Goal: Task Accomplishment & Management: Use online tool/utility

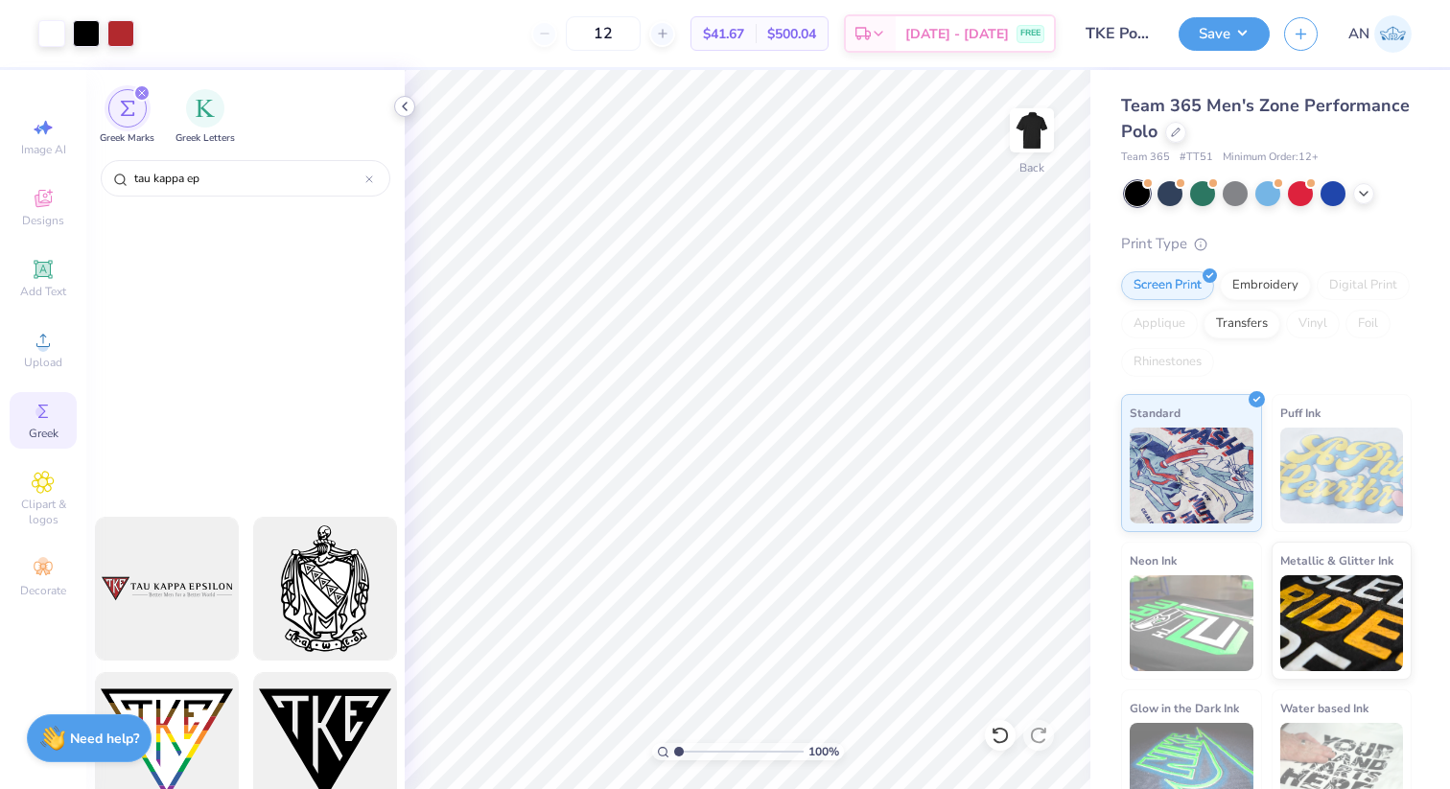
scroll to position [489, 0]
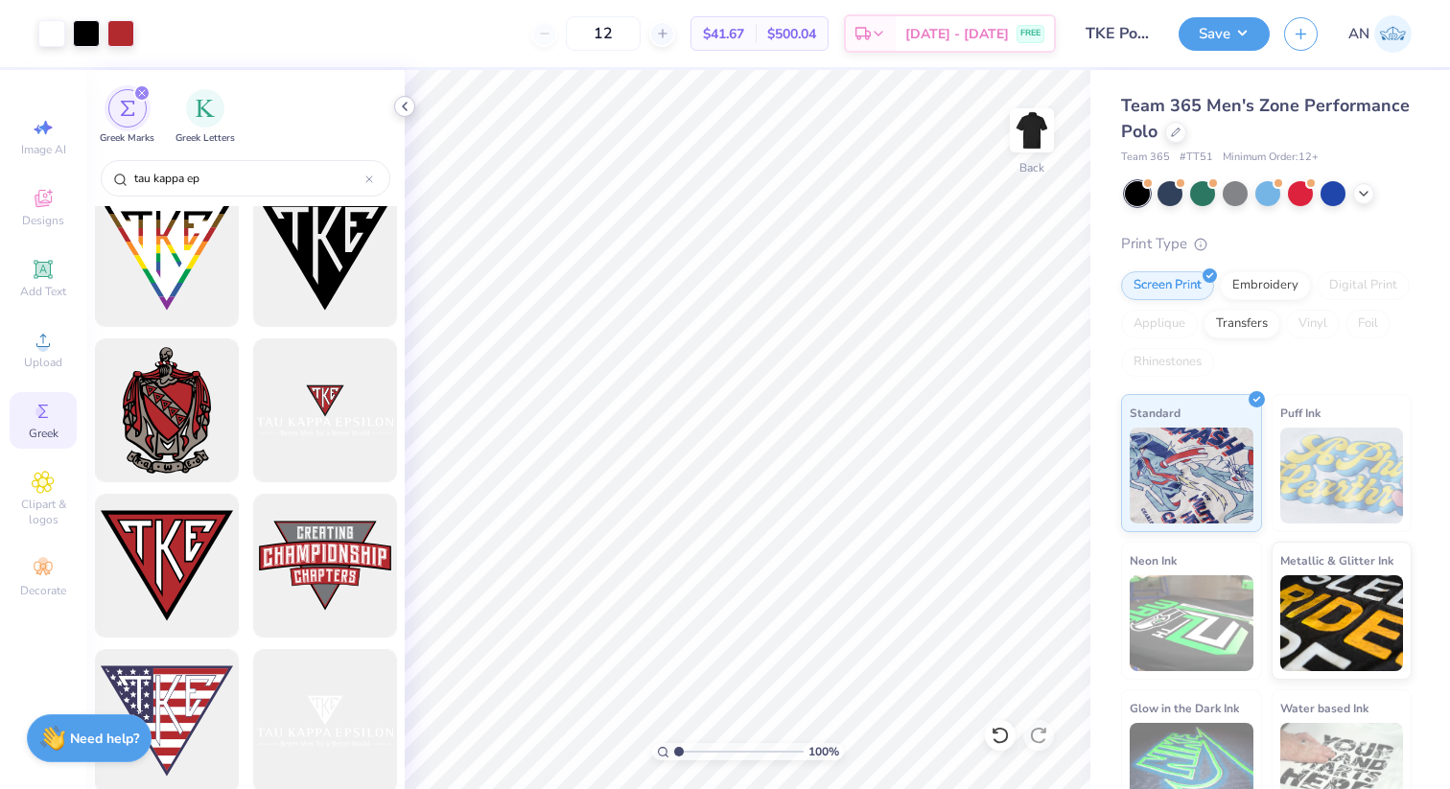
click at [399, 102] on icon at bounding box center [404, 106] width 15 height 15
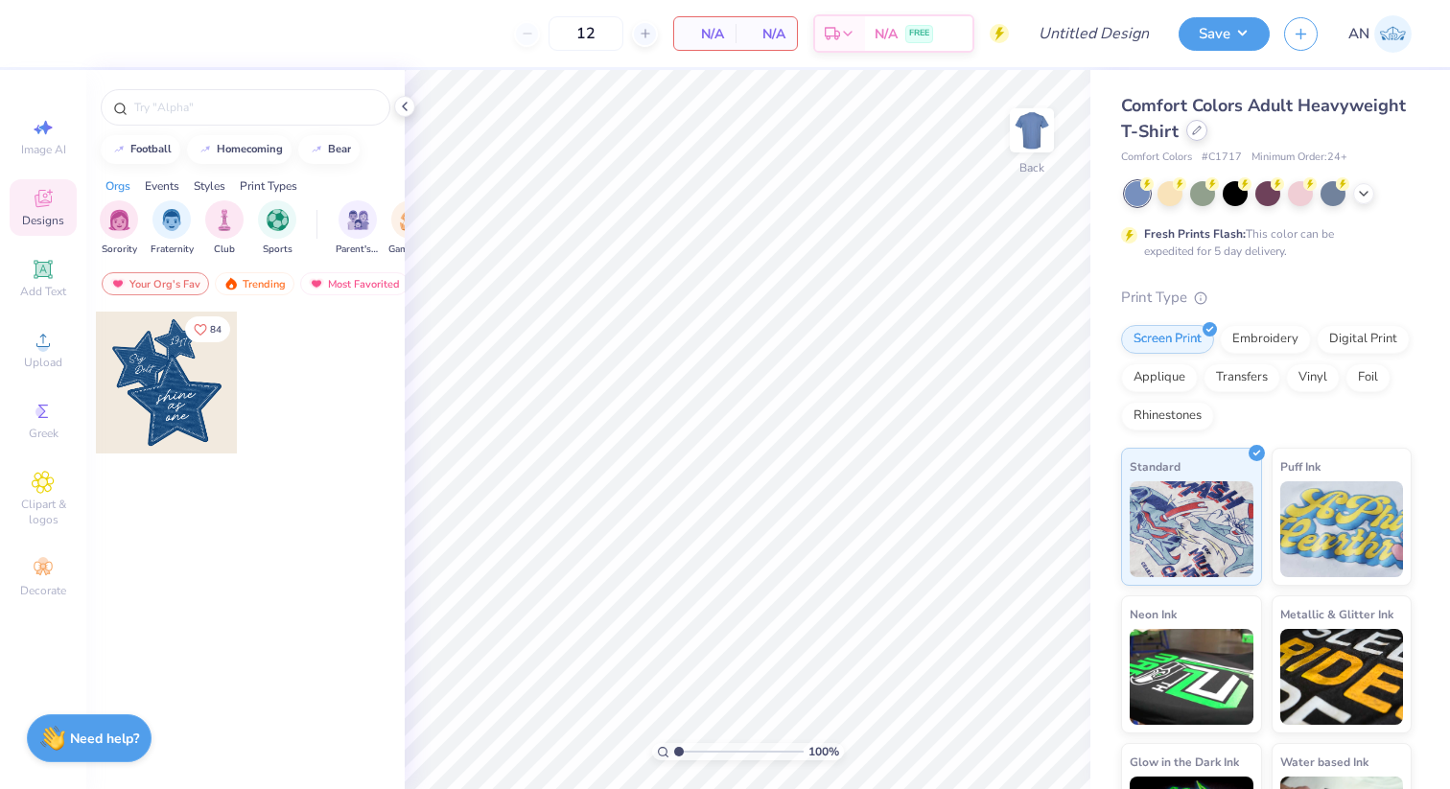
click at [1202, 128] on div at bounding box center [1196, 130] width 21 height 21
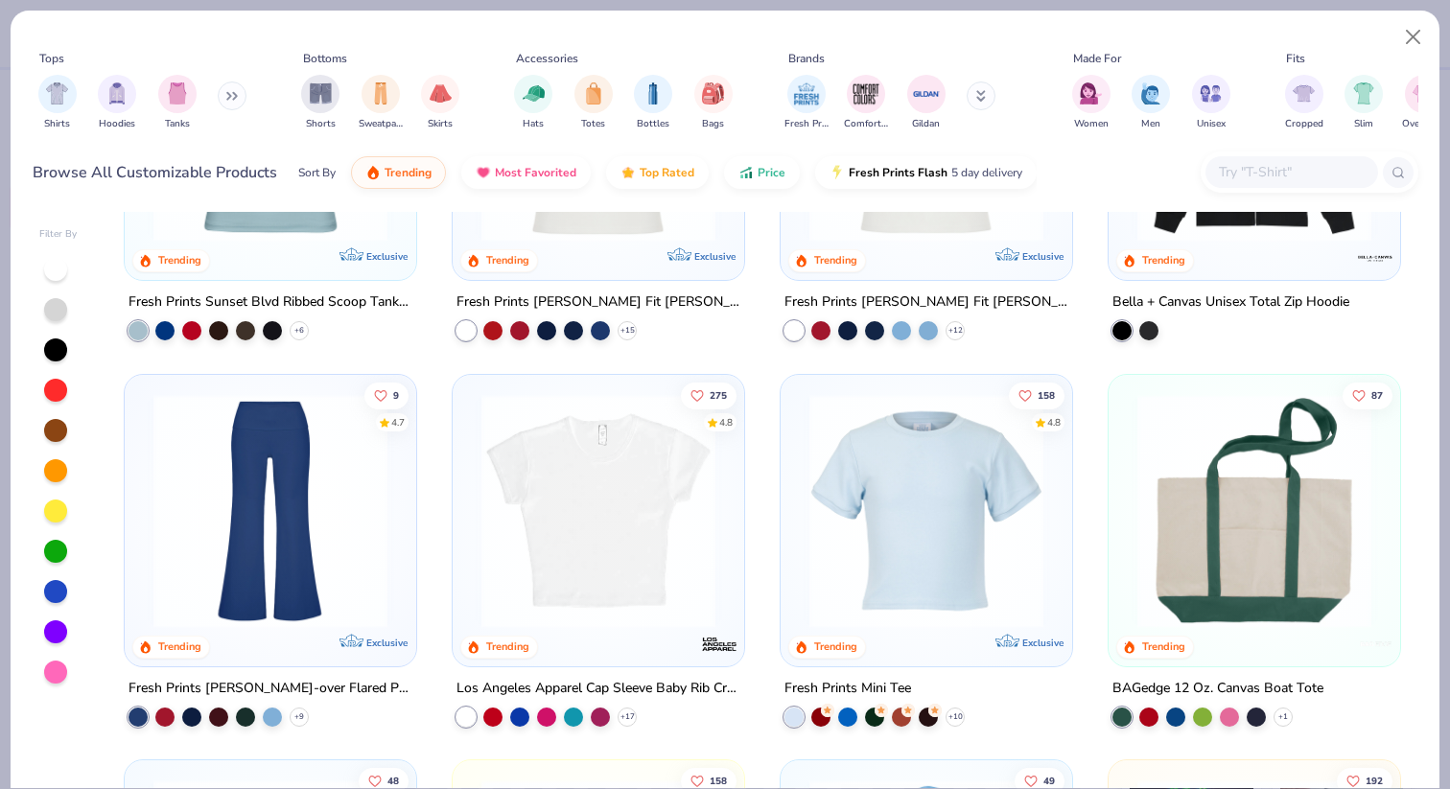
scroll to position [2000, 0]
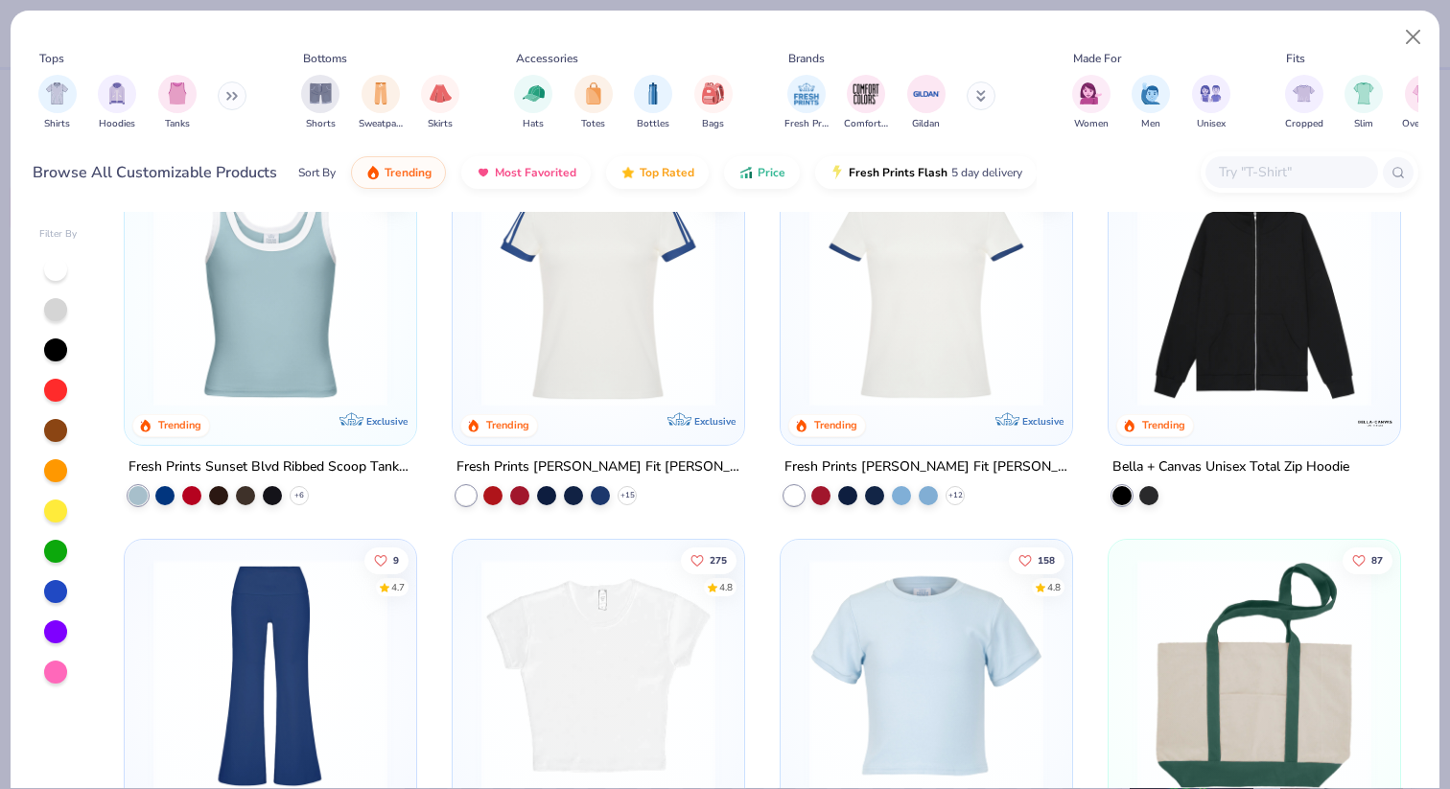
click at [1275, 633] on img at bounding box center [1254, 675] width 253 height 234
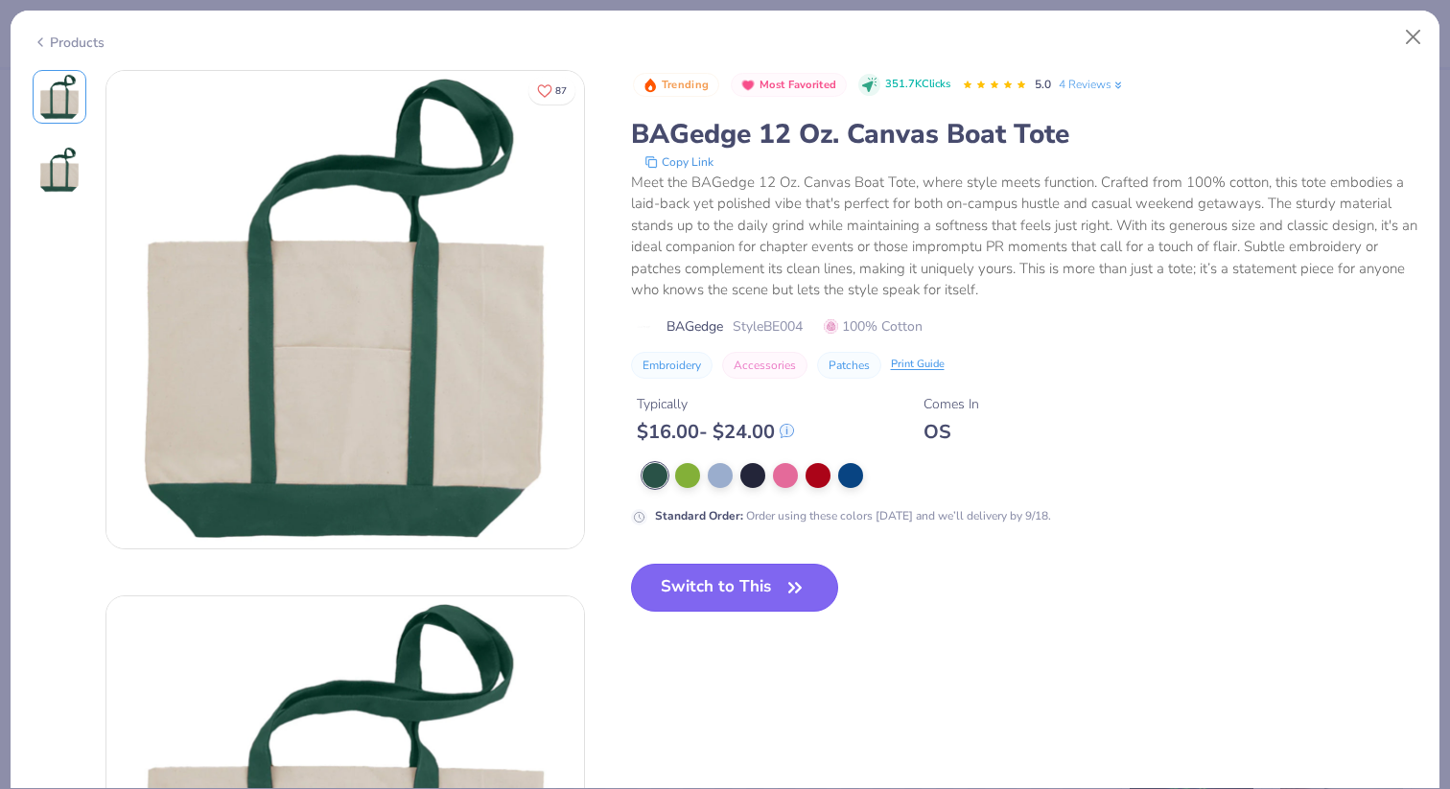
click at [768, 576] on button "Switch to This" at bounding box center [735, 588] width 208 height 48
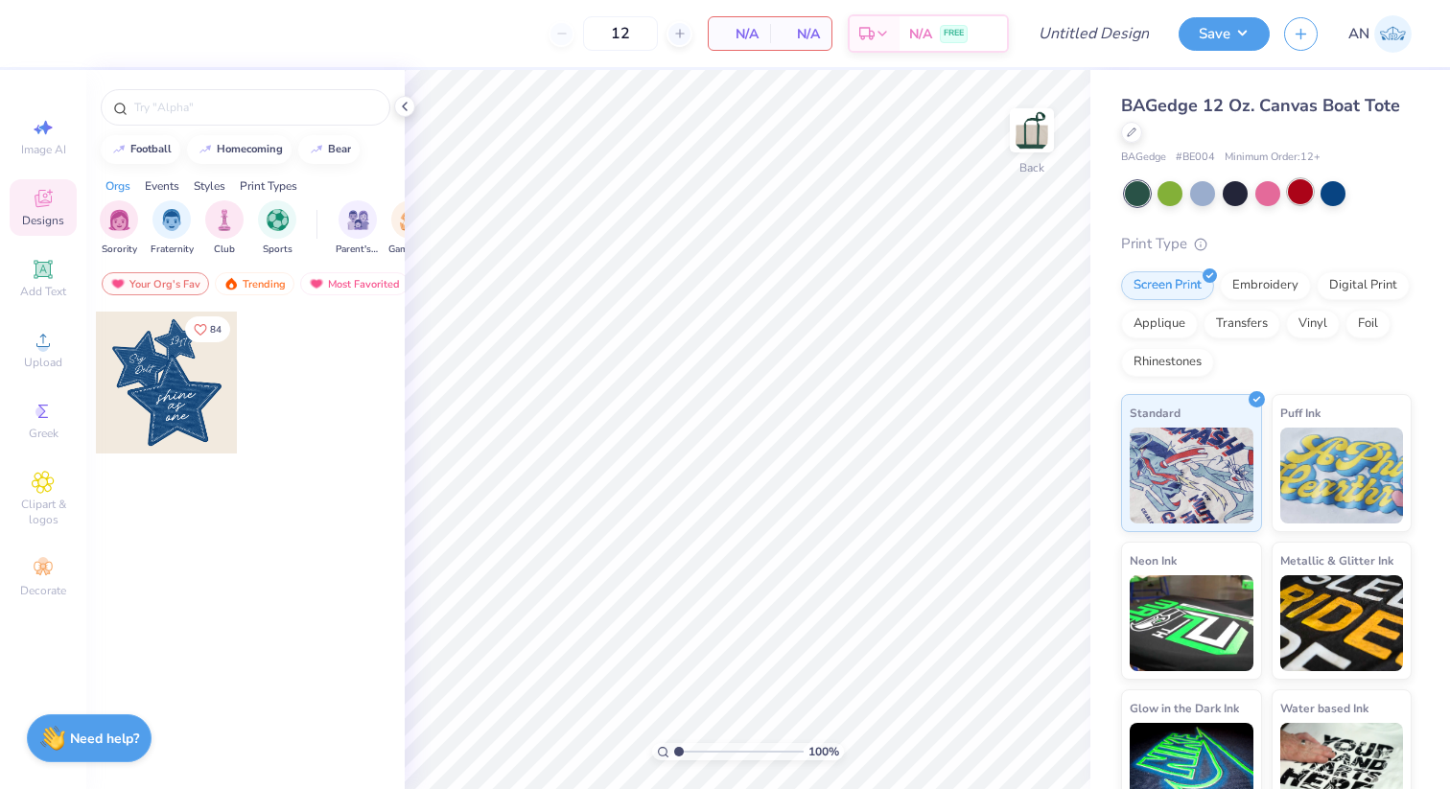
click at [1296, 192] on div at bounding box center [1300, 191] width 25 height 25
click at [128, 224] on img "filter for Sorority" at bounding box center [119, 218] width 22 height 22
click at [164, 108] on input "text" at bounding box center [254, 107] width 245 height 19
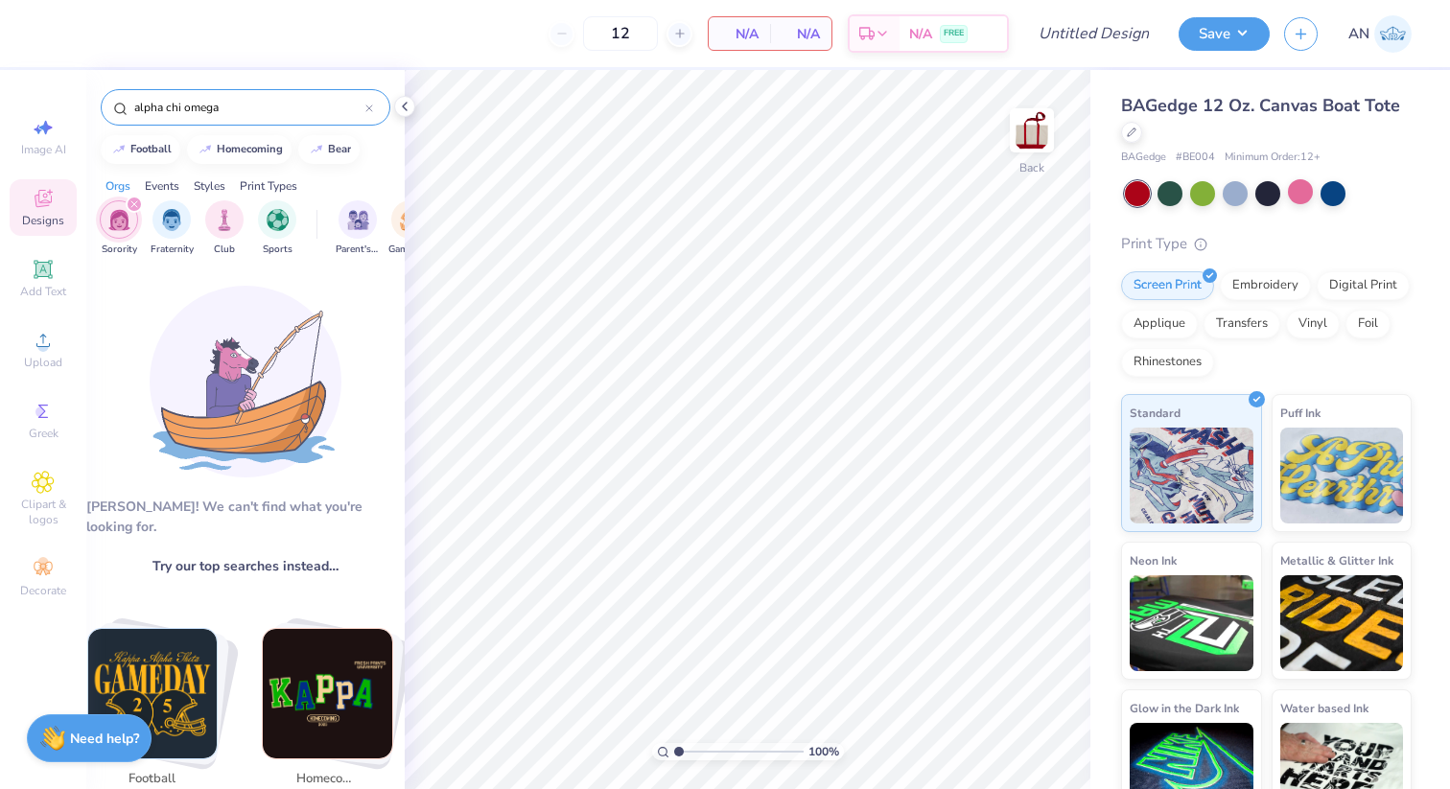
type input "alpha chi omega"
click at [130, 198] on div "filter for Sorority" at bounding box center [134, 204] width 17 height 17
click at [120, 215] on img "filter for Sorority" at bounding box center [119, 218] width 22 height 22
click at [120, 215] on img "filter for Sorority" at bounding box center [119, 220] width 22 height 22
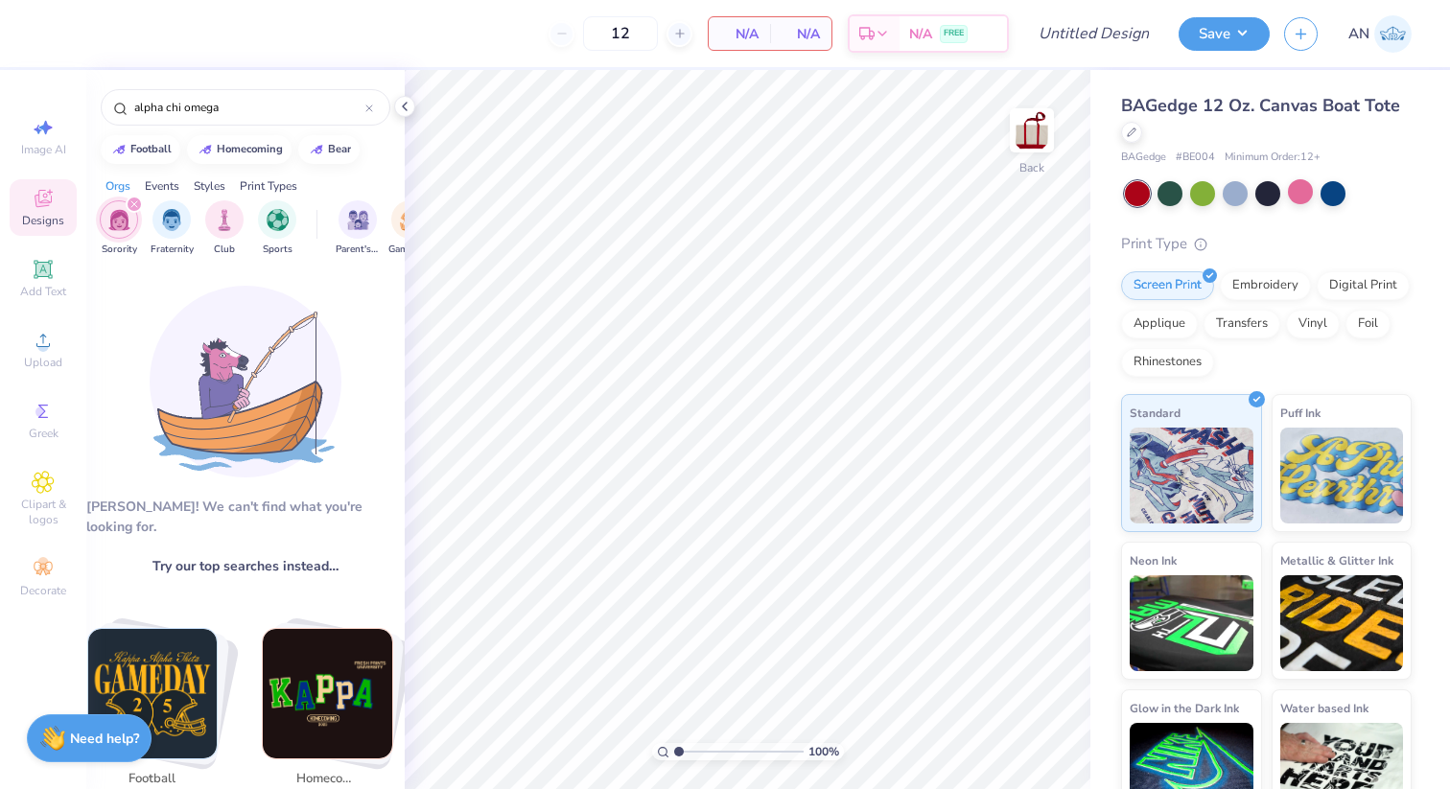
click at [136, 201] on icon "filter for Sorority" at bounding box center [134, 204] width 6 height 6
click at [179, 89] on div "alpha chi omega" at bounding box center [246, 107] width 290 height 36
click at [179, 103] on input "alpha chi omega" at bounding box center [248, 107] width 233 height 19
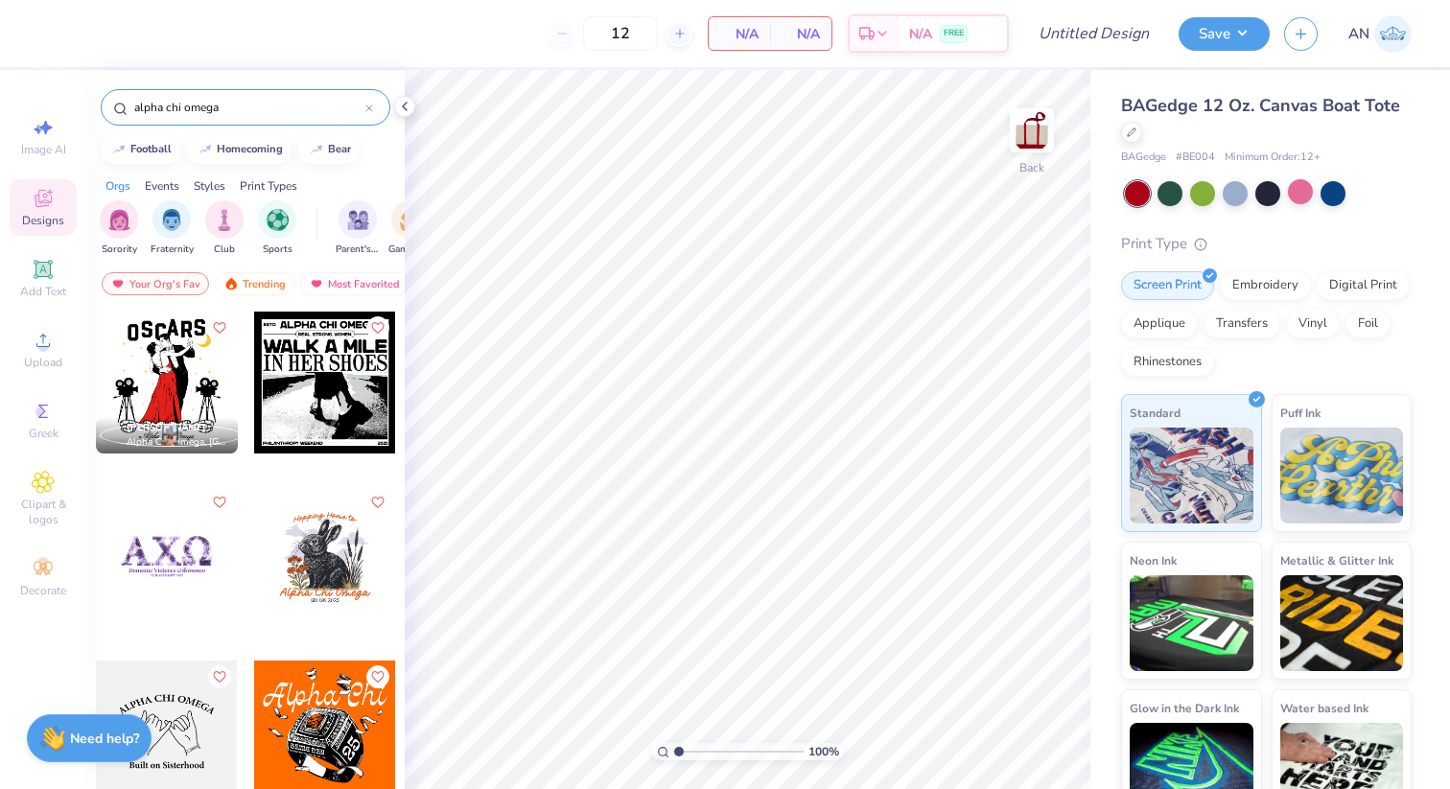
click at [179, 103] on input "alpha chi omega" at bounding box center [248, 107] width 233 height 19
type input "alpha chi omega"
click at [185, 522] on div at bounding box center [167, 557] width 142 height 142
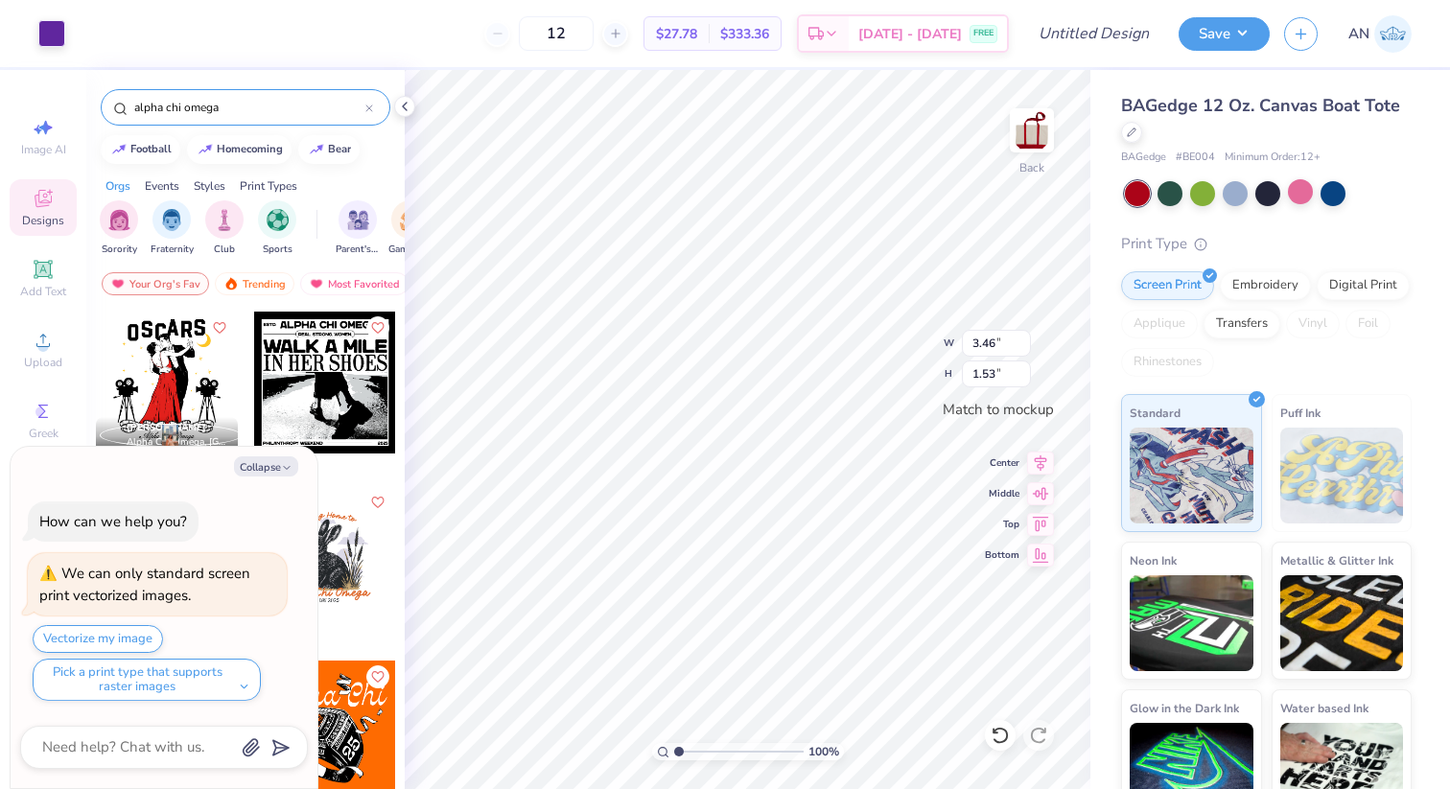
click at [42, 15] on div "Art colors" at bounding box center [32, 33] width 65 height 67
click at [46, 24] on div at bounding box center [51, 31] width 27 height 27
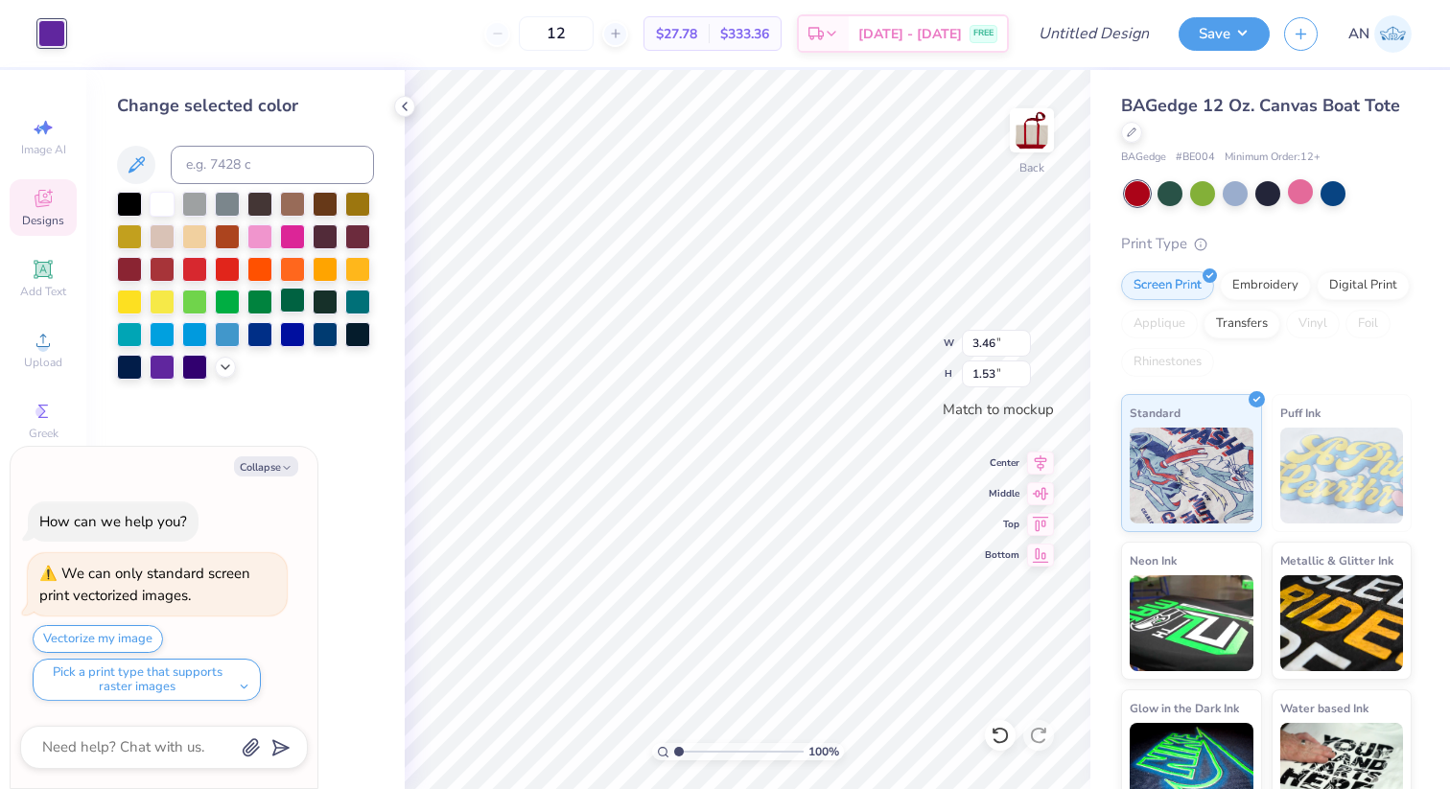
click at [287, 298] on div at bounding box center [292, 300] width 25 height 25
type textarea "x"
